Goal: Information Seeking & Learning: Learn about a topic

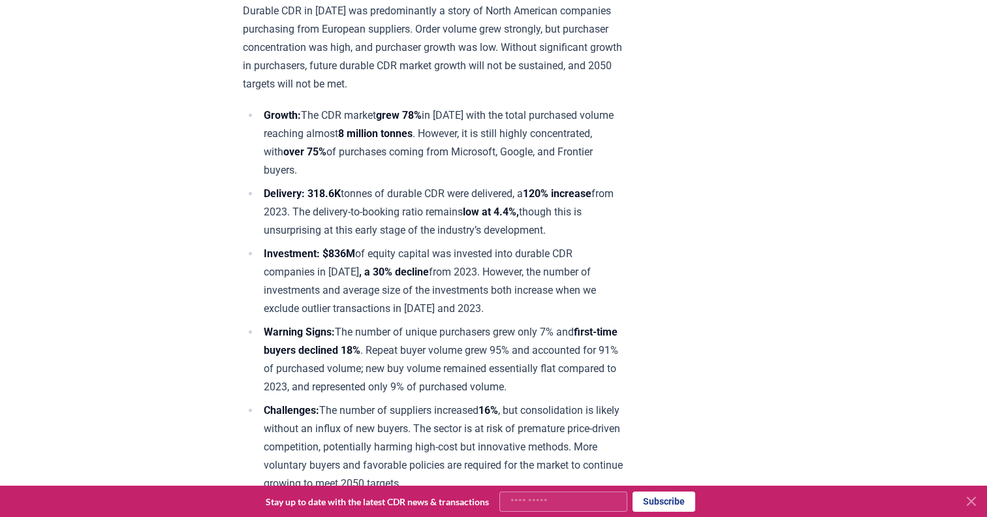
scroll to position [558, 0]
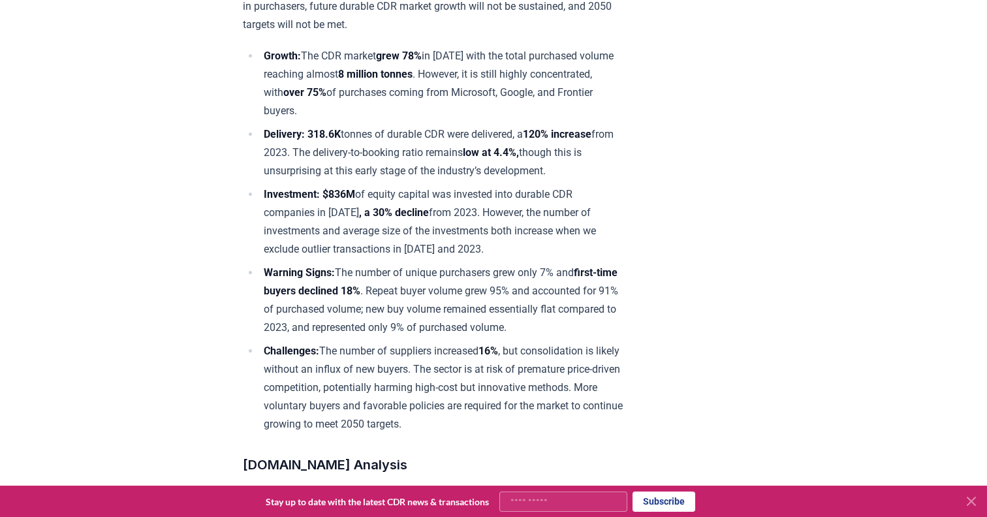
click at [975, 503] on icon at bounding box center [971, 501] width 16 height 16
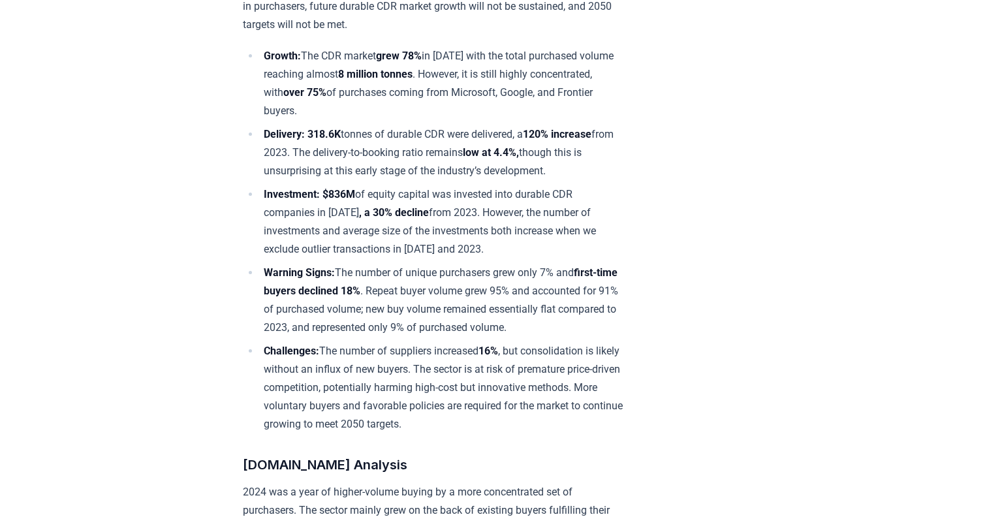
scroll to position [573, 0]
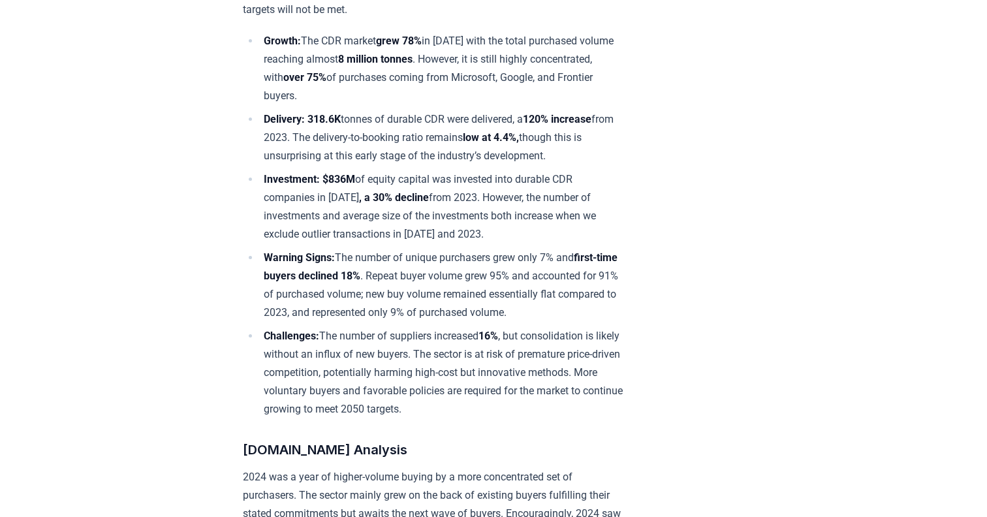
drag, startPoint x: 315, startPoint y: 146, endPoint x: 435, endPoint y: 148, distance: 119.5
click at [435, 148] on li "Delivery: 318.6K tonnes of durable CDR were delivered, a 120% increase from 202…" at bounding box center [442, 137] width 365 height 55
copy li "delivery-to-booking ratio"
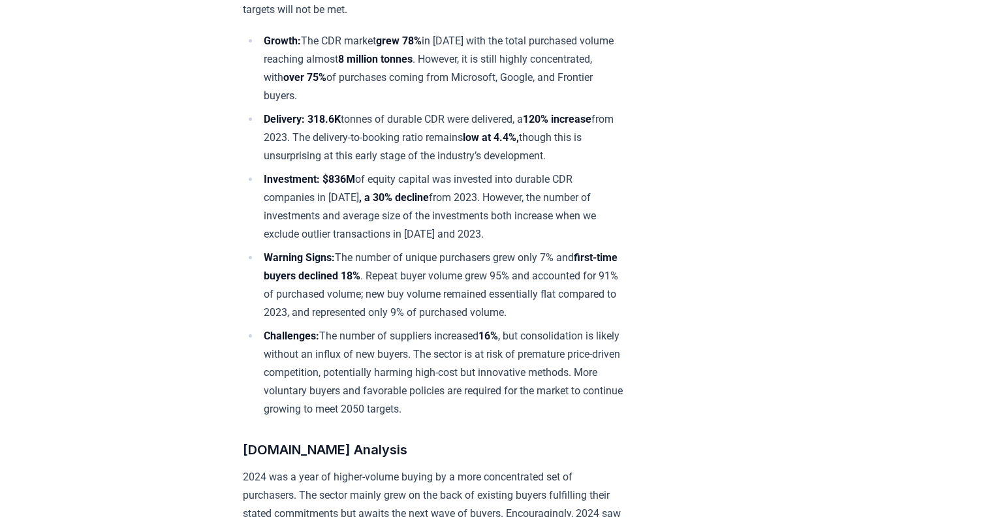
scroll to position [554, 0]
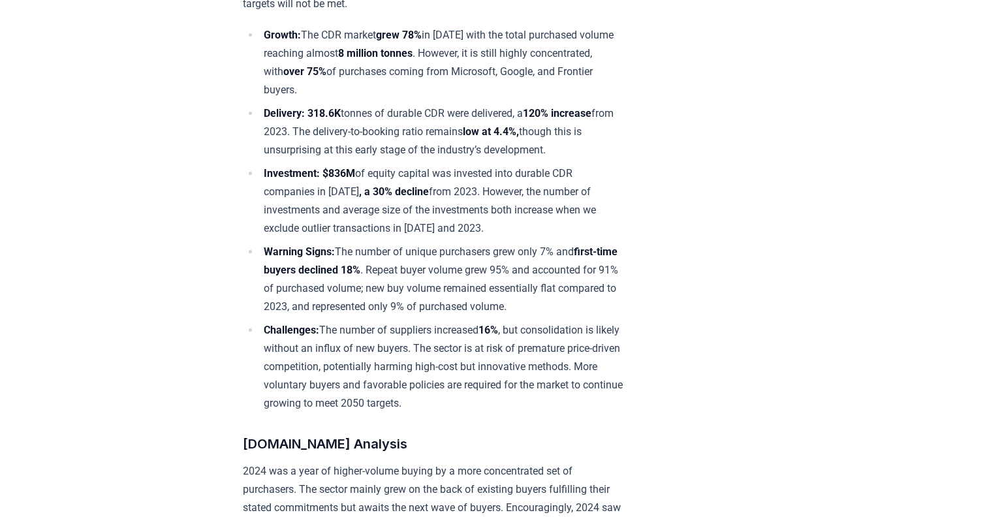
scroll to position [593, 0]
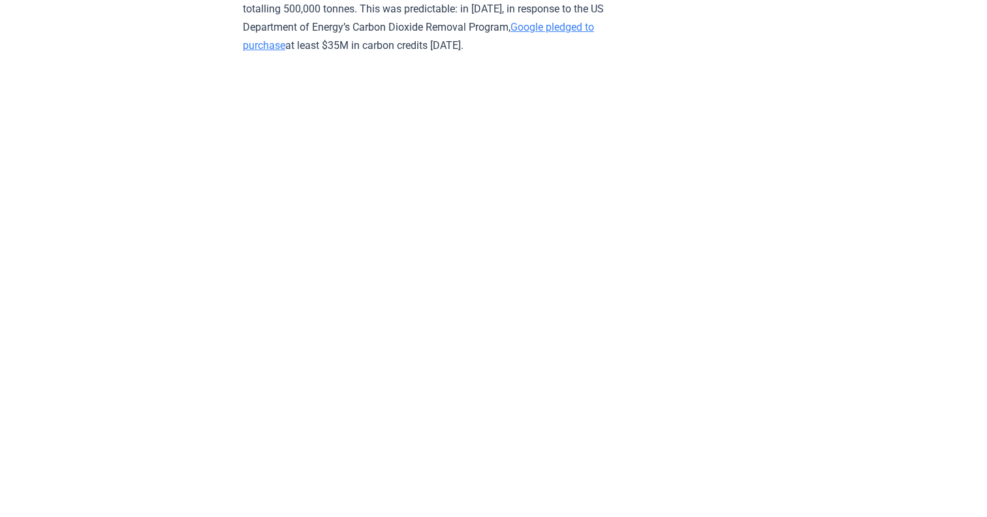
scroll to position [3505, 0]
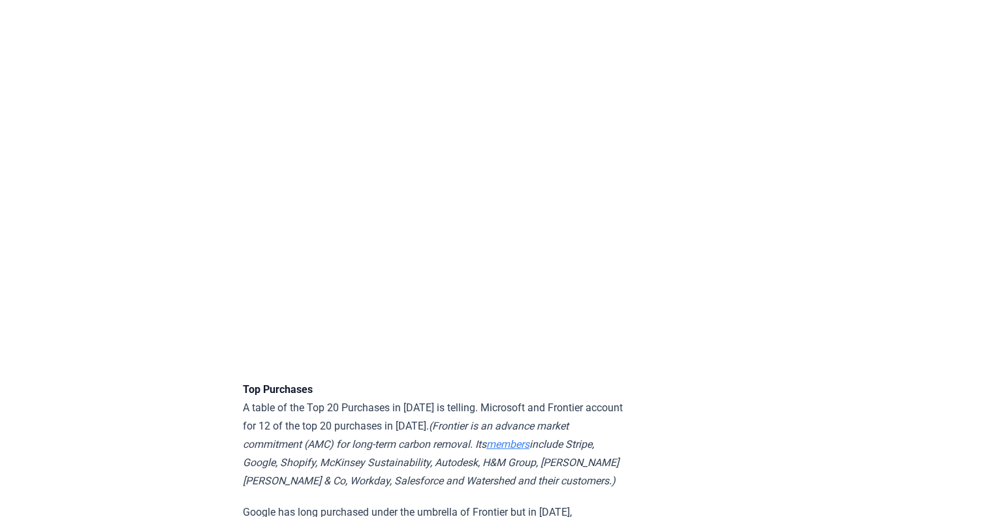
scroll to position [2974, 0]
